Goal: Check status

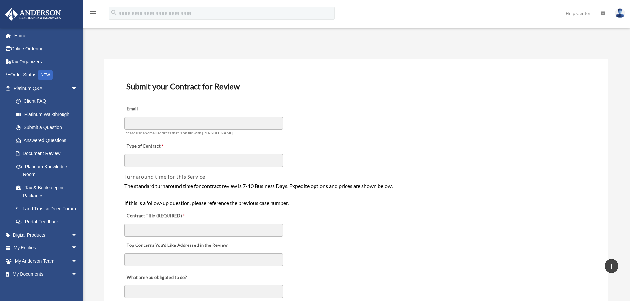
scroll to position [529, 0]
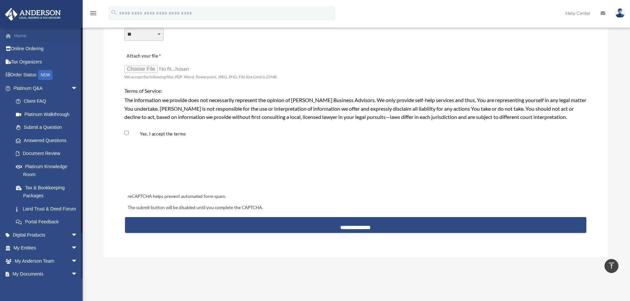
click at [19, 38] on link "Home" at bounding box center [46, 35] width 83 height 13
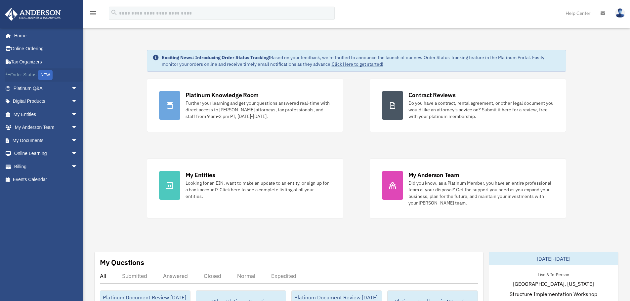
click at [23, 76] on link "Order Status NEW" at bounding box center [46, 75] width 83 height 14
